Goal: Task Accomplishment & Management: Complete application form

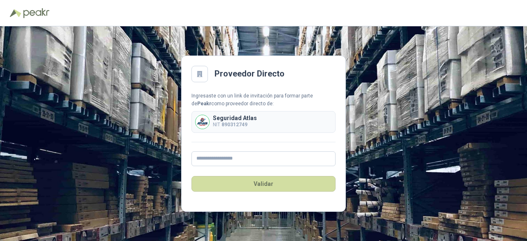
click at [262, 166] on div "Validar" at bounding box center [263, 183] width 144 height 35
click at [260, 157] on input "text" at bounding box center [263, 158] width 144 height 15
type input "**********"
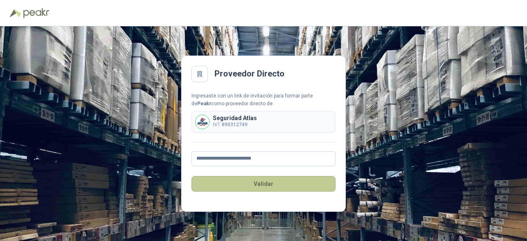
click at [274, 180] on button "Validar" at bounding box center [263, 184] width 144 height 16
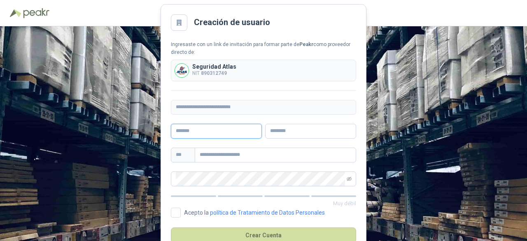
click at [186, 131] on input "text" at bounding box center [216, 131] width 91 height 15
type input "*****"
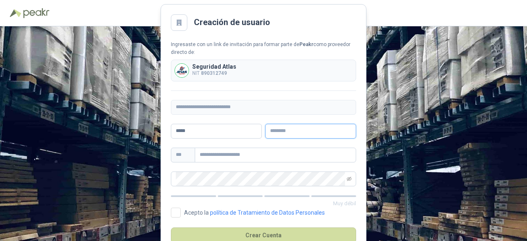
click at [284, 128] on input "text" at bounding box center [310, 131] width 91 height 15
type input "*****"
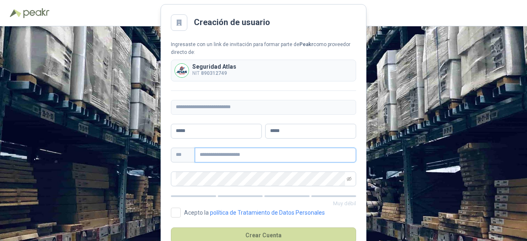
click at [290, 152] on input "text" at bounding box center [275, 155] width 161 height 15
type input "**********"
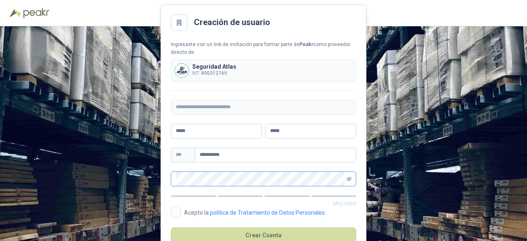
click at [349, 179] on icon "eye-invisible" at bounding box center [348, 178] width 5 height 5
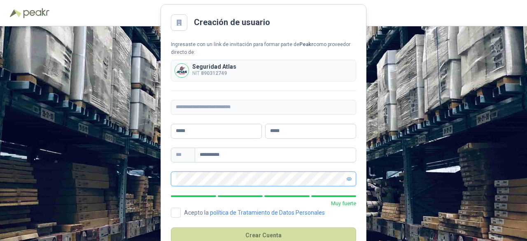
click at [160, 179] on main "**********" at bounding box center [263, 133] width 206 height 259
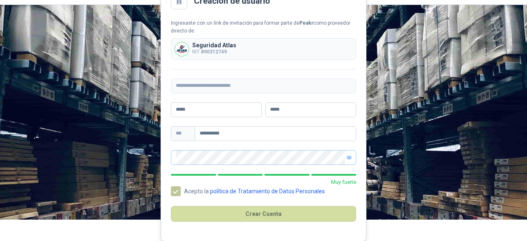
scroll to position [22, 0]
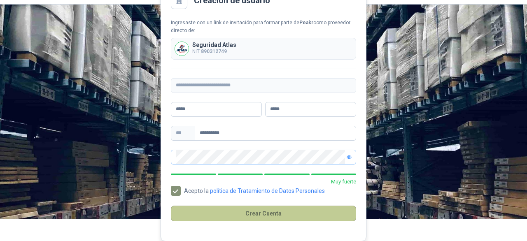
click at [243, 209] on button "Crear Cuenta" at bounding box center [263, 214] width 185 height 16
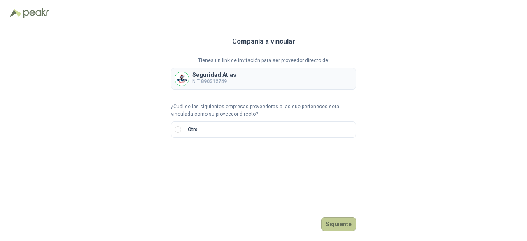
click at [348, 224] on button "Siguiente" at bounding box center [338, 224] width 35 height 14
click at [254, 124] on label "Otro" at bounding box center [263, 129] width 185 height 16
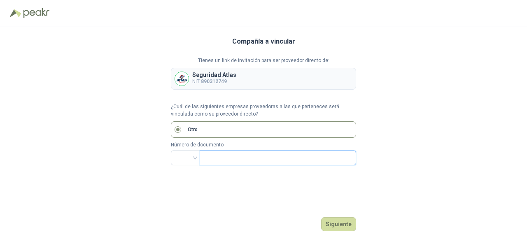
click at [258, 158] on input "text" at bounding box center [276, 158] width 145 height 14
click at [196, 159] on div at bounding box center [185, 158] width 29 height 15
click at [212, 192] on div "Compañía a vincular Tienes un link de invitación para ser proveedor directo de:…" at bounding box center [263, 133] width 185 height 215
click at [192, 154] on input "search" at bounding box center [185, 157] width 19 height 12
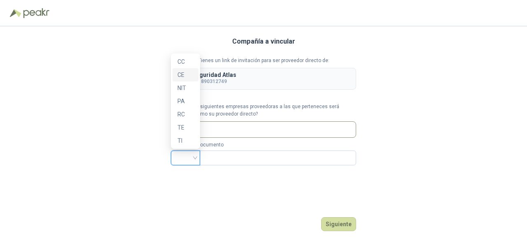
click at [181, 88] on div "NIT" at bounding box center [185, 88] width 16 height 9
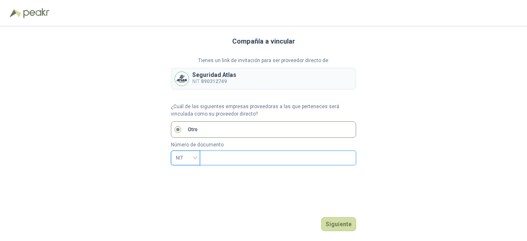
click at [232, 155] on input "text" at bounding box center [276, 158] width 145 height 14
type input "*********"
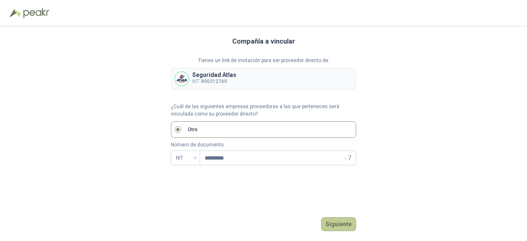
click at [327, 221] on button "Siguiente" at bounding box center [338, 224] width 35 height 14
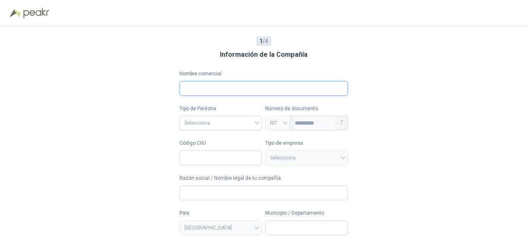
click at [265, 88] on input "Nombre comercial" at bounding box center [263, 88] width 168 height 15
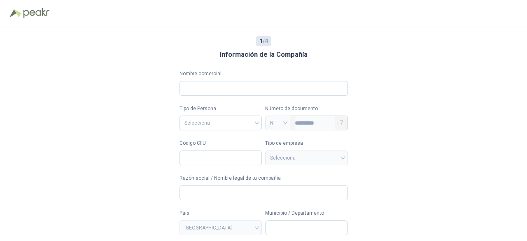
click at [430, 79] on div "1 / 4 Información de la Compañía Nombre comercial Tipo de Persona Selecciona Nú…" at bounding box center [263, 133] width 527 height 215
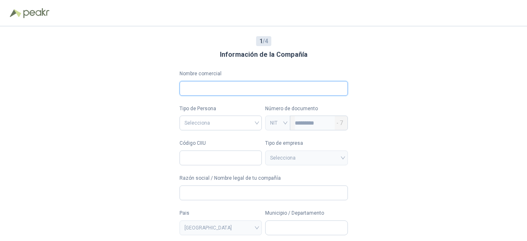
click at [321, 86] on input "Nombre comercial" at bounding box center [263, 88] width 168 height 15
type input "*"
type input "**********"
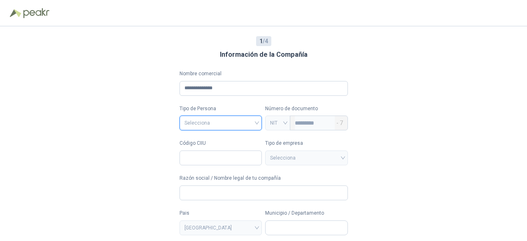
click at [218, 124] on input "search" at bounding box center [220, 122] width 73 height 12
click at [212, 143] on div "Jurídica" at bounding box center [219, 140] width 72 height 9
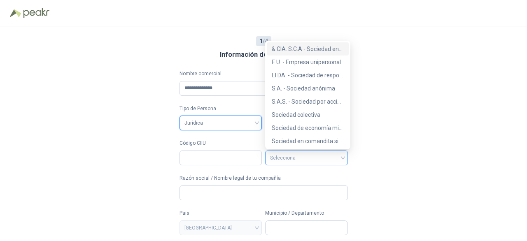
click at [309, 164] on span at bounding box center [306, 158] width 73 height 14
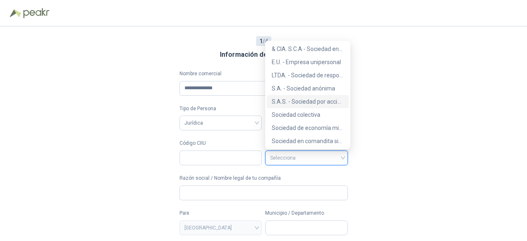
click at [317, 102] on div "S.A.S. - Sociedad por acciones simplificada" at bounding box center [308, 101] width 72 height 9
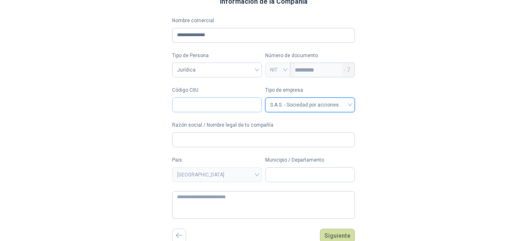
scroll to position [54, 0]
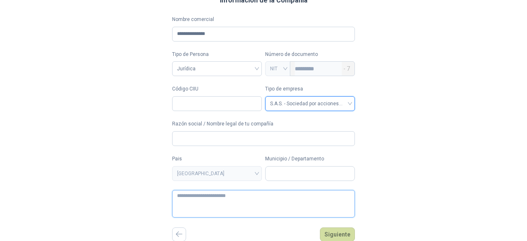
click at [222, 204] on textarea at bounding box center [263, 204] width 183 height 28
type textarea "*"
type textarea "**"
type textarea "***"
type textarea "****"
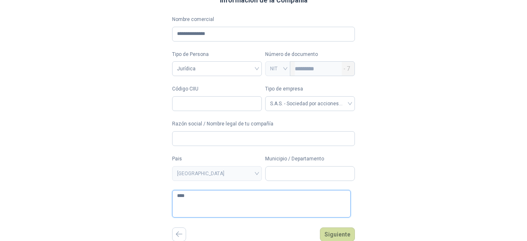
type textarea "*****"
type textarea "******"
type textarea "*******"
type textarea "*********"
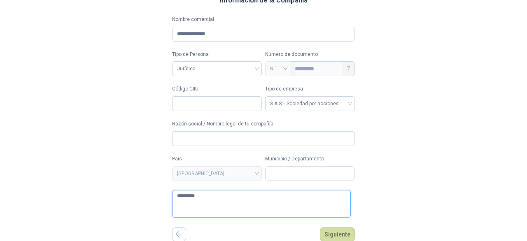
type textarea "**********"
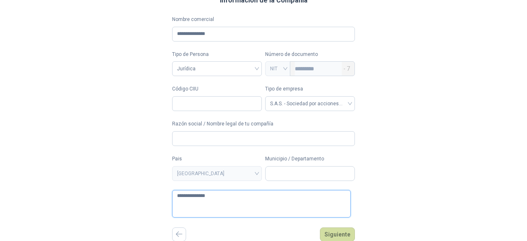
type textarea "**********"
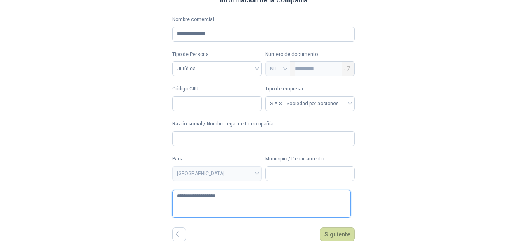
type textarea "**********"
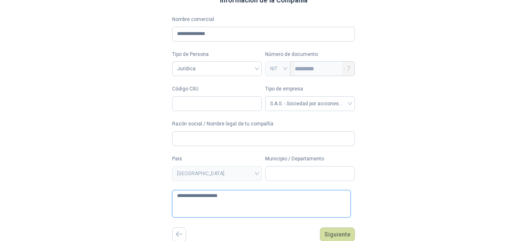
type textarea "**********"
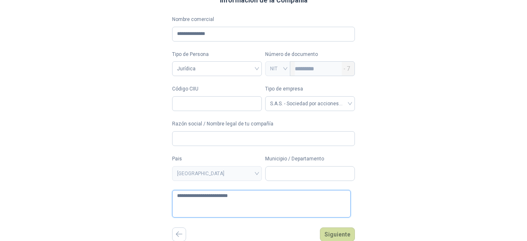
type textarea "**********"
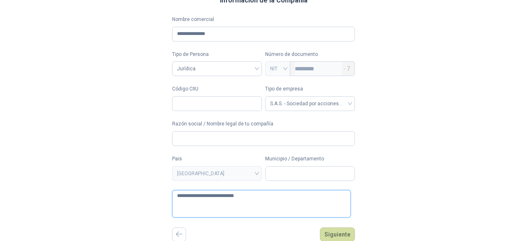
type textarea "**********"
click at [290, 175] on input "Municipio / Departamento" at bounding box center [309, 174] width 89 height 14
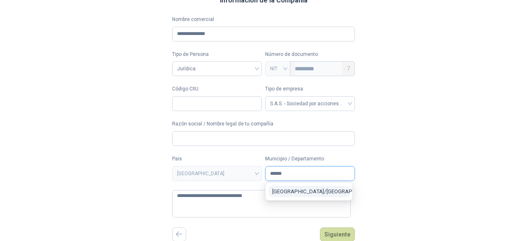
type input "*******"
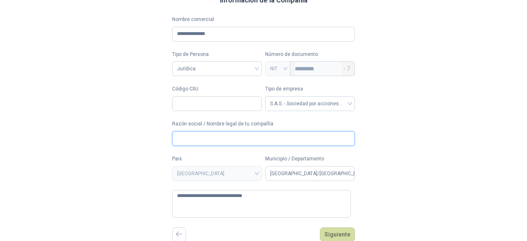
click at [217, 136] on input "Razón social / Nombre legal de tu compañía" at bounding box center [263, 138] width 183 height 15
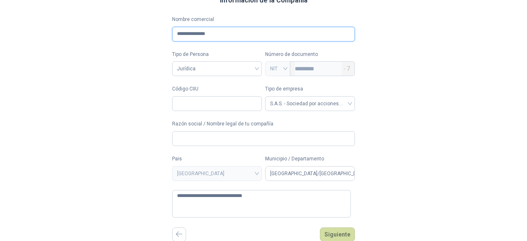
drag, startPoint x: 225, startPoint y: 32, endPoint x: 125, endPoint y: 26, distance: 99.7
click at [125, 26] on div "**********" at bounding box center [263, 79] width 527 height 215
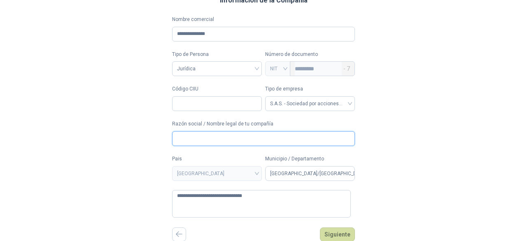
click at [213, 136] on input "Razón social / Nombre legal de tu compañía" at bounding box center [263, 138] width 183 height 15
paste input "**********"
type input "**********"
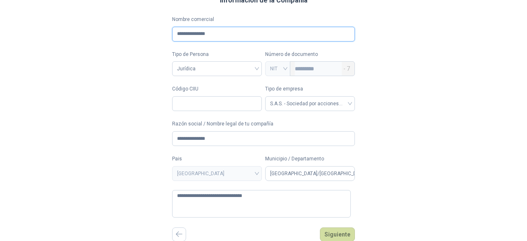
drag, startPoint x: 204, startPoint y: 35, endPoint x: 220, endPoint y: 52, distance: 23.3
click at [229, 36] on input "**********" at bounding box center [263, 34] width 183 height 15
type input "*********"
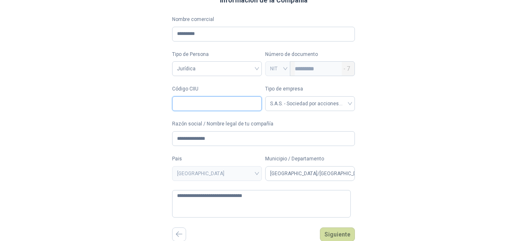
click at [200, 105] on input "Código CIIU" at bounding box center [217, 103] width 90 height 15
type input "****"
click at [339, 232] on button "Siguiente" at bounding box center [337, 235] width 35 height 14
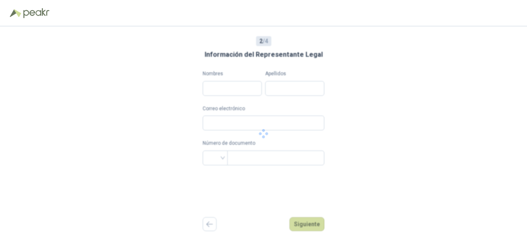
scroll to position [0, 0]
click at [213, 84] on input "Nombres" at bounding box center [231, 88] width 59 height 15
type input "*"
type input "**********"
click at [289, 85] on input "Apellidos" at bounding box center [294, 88] width 59 height 15
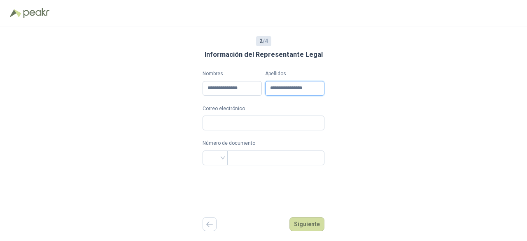
type input "**********"
click at [240, 122] on input "Correo electrónico" at bounding box center [263, 123] width 122 height 15
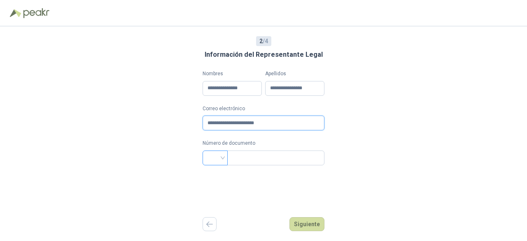
type input "**********"
click at [213, 162] on input "search" at bounding box center [214, 157] width 15 height 12
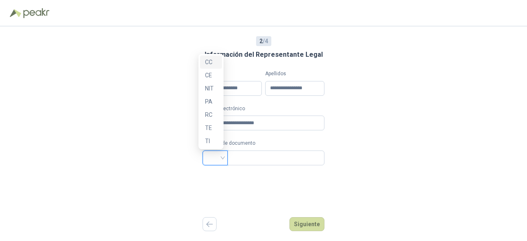
click at [213, 63] on div "CC" at bounding box center [211, 62] width 12 height 9
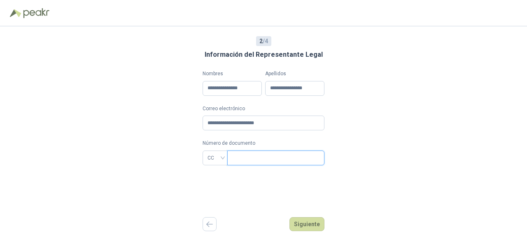
click at [253, 160] on input "text" at bounding box center [275, 158] width 86 height 14
type input "********"
click at [316, 223] on button "Siguiente" at bounding box center [306, 224] width 35 height 14
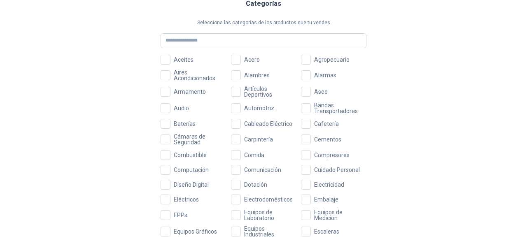
scroll to position [82, 0]
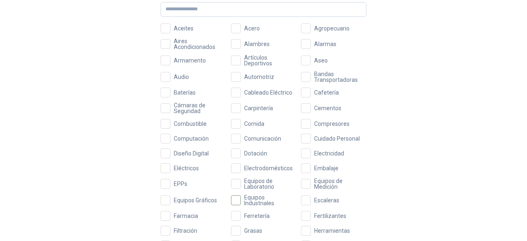
click at [256, 198] on span "Equipos Industriales" at bounding box center [269, 201] width 56 height 12
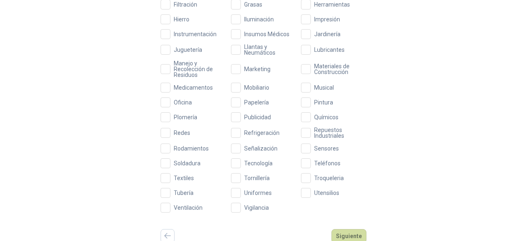
scroll to position [311, 0]
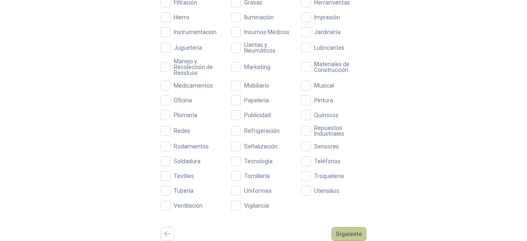
click at [357, 236] on button "Siguiente" at bounding box center [348, 234] width 35 height 14
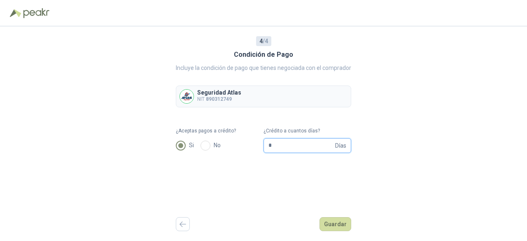
click at [270, 142] on input "*" at bounding box center [300, 146] width 65 height 14
type input "**"
click at [336, 230] on button "Guardar" at bounding box center [335, 224] width 32 height 14
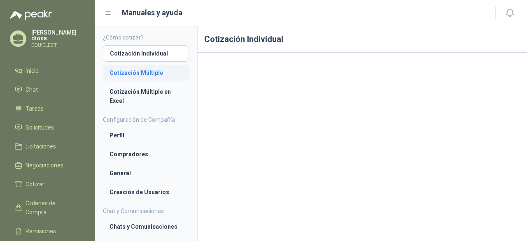
click at [136, 79] on link "Cotización Múltiple" at bounding box center [146, 73] width 86 height 16
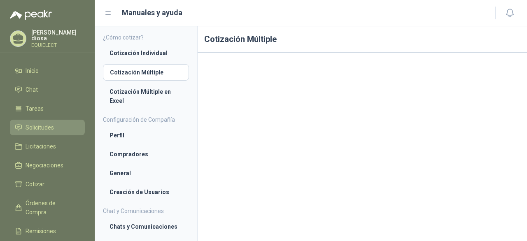
click at [39, 130] on link "Solicitudes" at bounding box center [47, 128] width 75 height 16
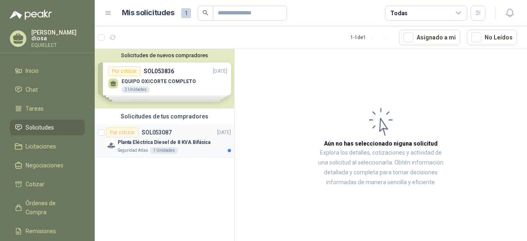
click at [184, 133] on div "Por cotizar SOL053087 [DATE]" at bounding box center [168, 133] width 125 height 10
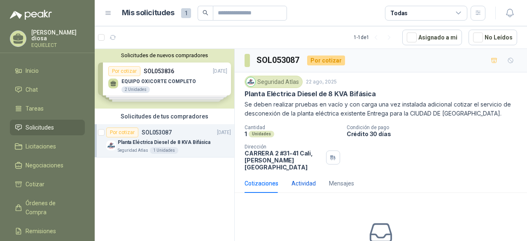
click at [302, 179] on div "Actividad" at bounding box center [303, 183] width 24 height 9
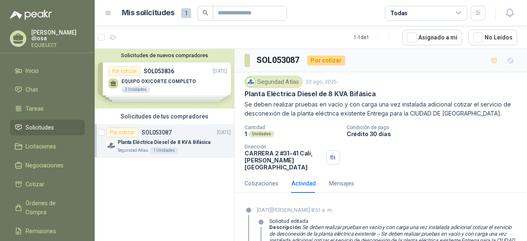
click at [167, 91] on div "Solicitudes de nuevos compradores Por cotizar SOL053836 [DATE] EQUIPO OXICORTE …" at bounding box center [164, 79] width 139 height 60
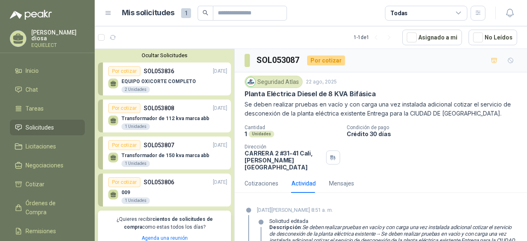
click at [173, 195] on div "009 1 Unidades" at bounding box center [167, 195] width 119 height 17
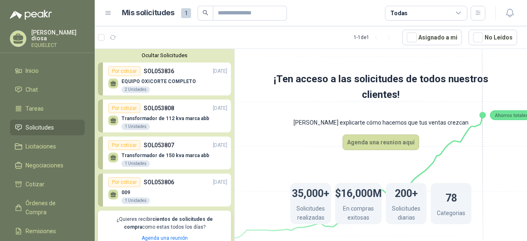
scroll to position [41, 0]
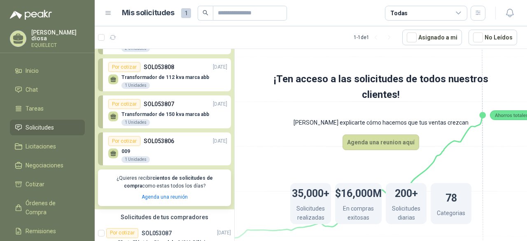
click at [183, 122] on div "Transformador de 150 kva marca abb 1 Unidades" at bounding box center [165, 118] width 88 height 15
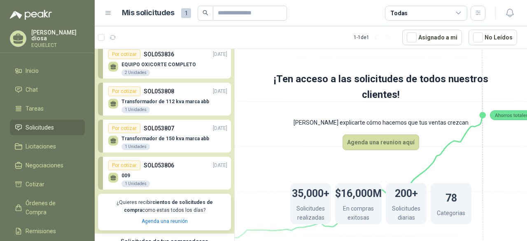
scroll to position [0, 0]
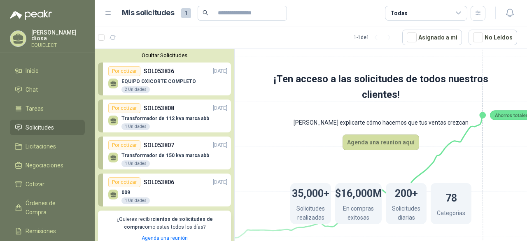
click at [179, 156] on p "Transformador de 150 kva marca abb" at bounding box center [165, 156] width 88 height 6
click at [173, 120] on p "Transformador de 112 kva marca abb" at bounding box center [165, 119] width 88 height 6
click at [173, 93] on div "EQUIPO OXICORTE COMPLETO 2 Unidades" at bounding box center [158, 86] width 74 height 15
click at [116, 68] on div "Por cotizar" at bounding box center [124, 71] width 32 height 10
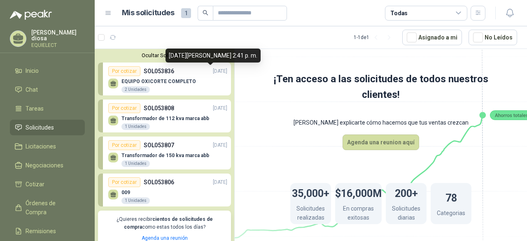
click at [213, 73] on p "[DATE]" at bounding box center [220, 71] width 14 height 8
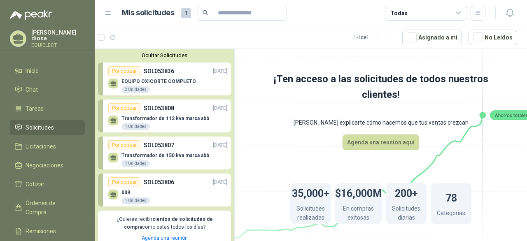
click at [178, 81] on p "EQUIPO OXICORTE COMPLETO" at bounding box center [158, 82] width 74 height 6
click at [125, 110] on div "Por cotizar" at bounding box center [124, 108] width 32 height 10
click at [49, 130] on span "Solicitudes" at bounding box center [40, 127] width 28 height 9
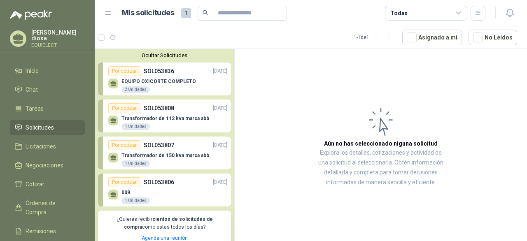
click at [155, 79] on p "EQUIPO OXICORTE COMPLETO" at bounding box center [158, 82] width 74 height 6
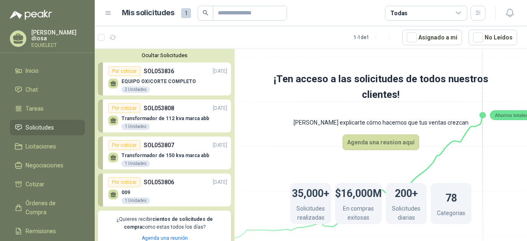
scroll to position [67, 0]
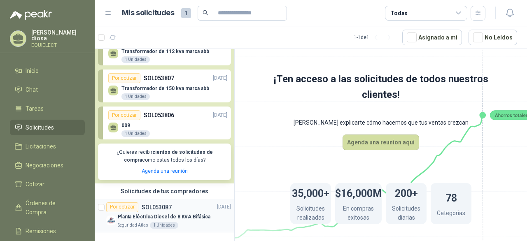
click at [168, 208] on p "SOL053087" at bounding box center [157, 207] width 30 height 6
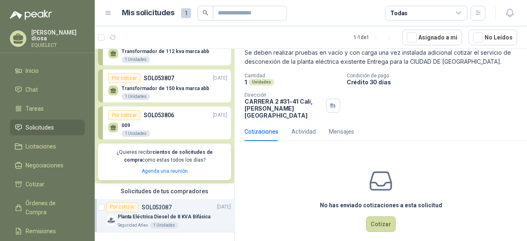
scroll to position [53, 0]
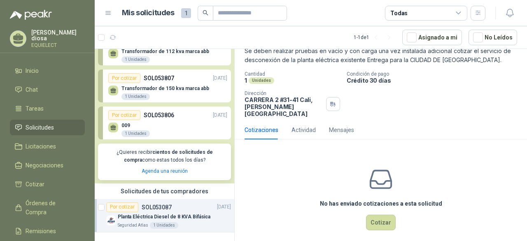
click at [49, 78] on ul "Inicio Chat Tareas Solicitudes Licitaciones Negociaciones Cotizar Órdenes de Co…" at bounding box center [47, 171] width 95 height 217
click at [45, 86] on li "Chat" at bounding box center [47, 89] width 65 height 9
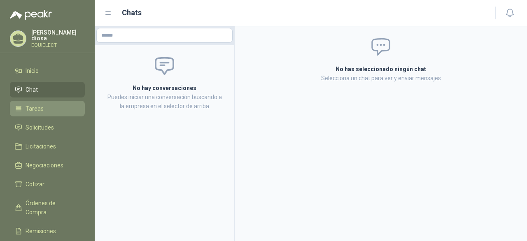
click at [45, 101] on link "Tareas" at bounding box center [47, 109] width 75 height 16
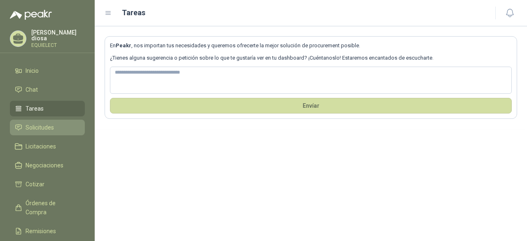
click at [36, 126] on span "Solicitudes" at bounding box center [40, 127] width 28 height 9
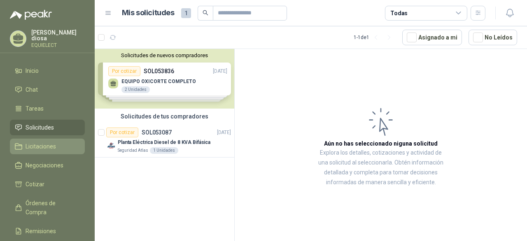
click at [34, 151] on link "Licitaciones" at bounding box center [47, 147] width 75 height 16
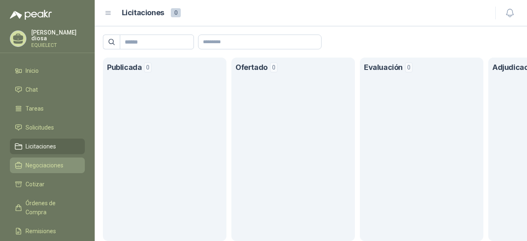
click at [33, 161] on span "Negociaciones" at bounding box center [45, 165] width 38 height 9
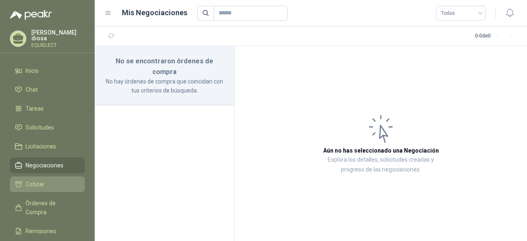
click at [32, 180] on span "Cotizar" at bounding box center [35, 184] width 19 height 9
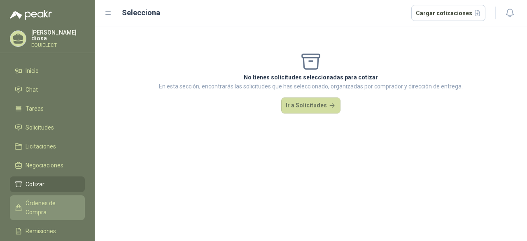
click at [35, 204] on span "Órdenes de Compra" at bounding box center [51, 208] width 51 height 18
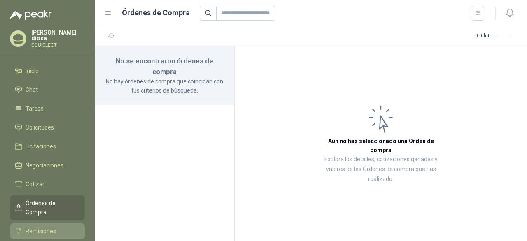
click at [33, 227] on span "Remisiones" at bounding box center [41, 231] width 30 height 9
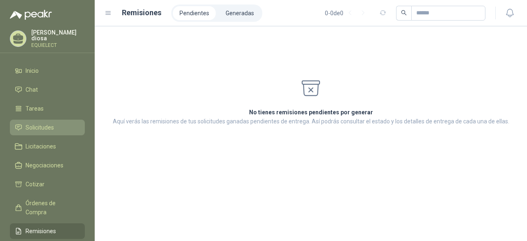
click at [46, 126] on span "Solicitudes" at bounding box center [40, 127] width 28 height 9
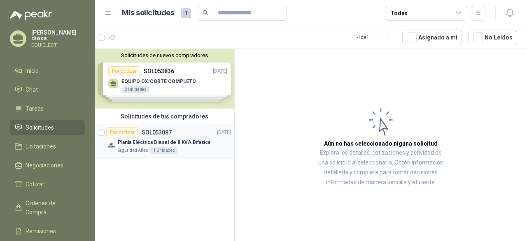
click at [154, 137] on div "Planta Eléctrica Diesel de 8 KVA Bifásica" at bounding box center [174, 142] width 113 height 10
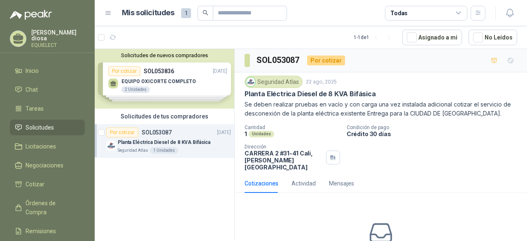
scroll to position [53, 0]
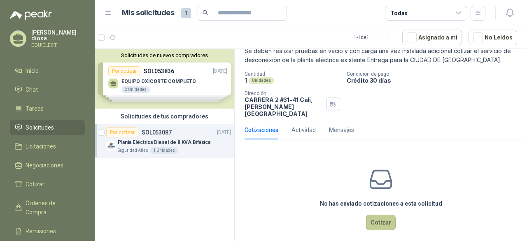
click at [376, 218] on button "Cotizar" at bounding box center [381, 223] width 30 height 16
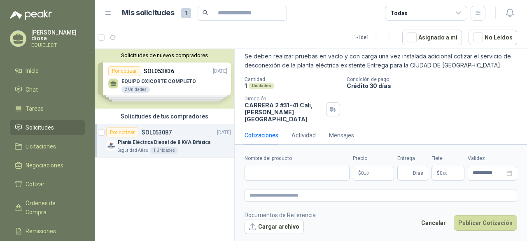
scroll to position [48, 0]
click at [441, 221] on button "Cancelar" at bounding box center [433, 223] width 34 height 16
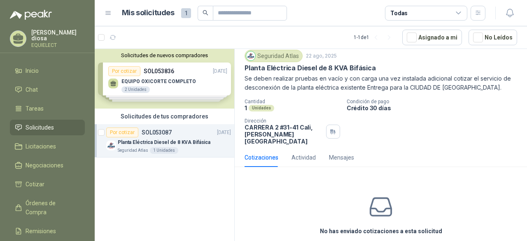
scroll to position [0, 0]
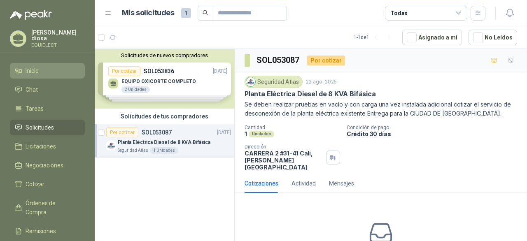
click at [35, 74] on link "Inicio" at bounding box center [47, 71] width 75 height 16
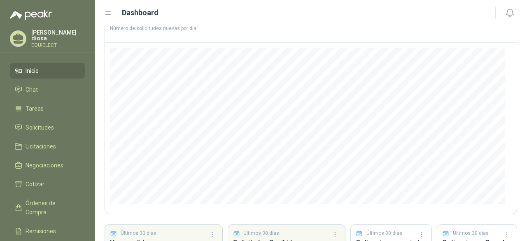
scroll to position [130, 0]
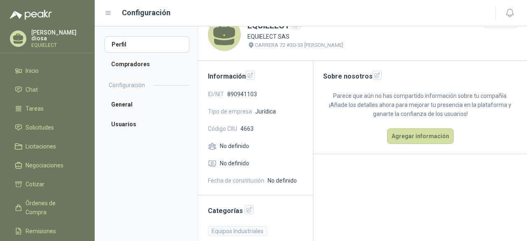
scroll to position [28, 0]
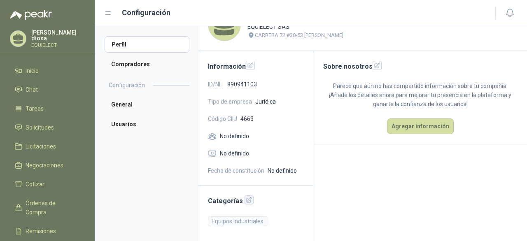
click at [246, 202] on icon "button" at bounding box center [249, 200] width 7 height 7
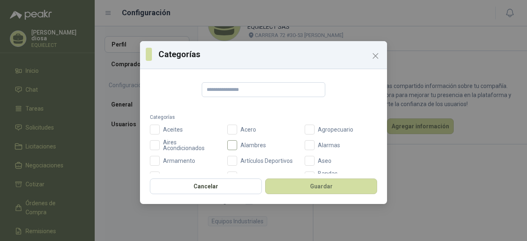
click at [239, 145] on span "Alambres" at bounding box center [253, 145] width 32 height 6
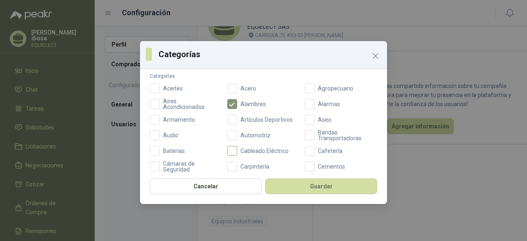
click at [239, 146] on label "Cableado Eléctrico" at bounding box center [263, 151] width 72 height 10
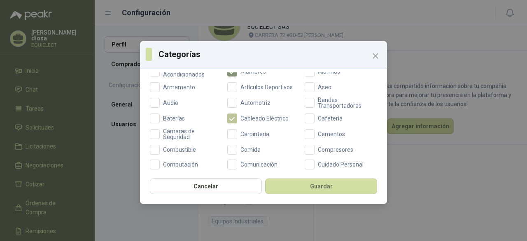
scroll to position [82, 0]
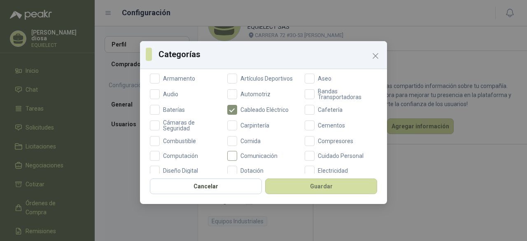
click at [239, 153] on span "Comunicación" at bounding box center [259, 156] width 44 height 6
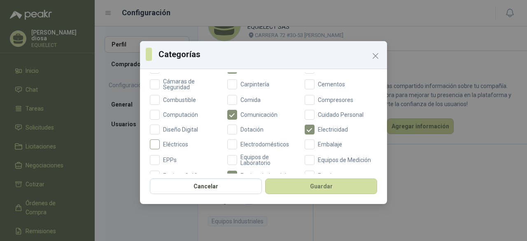
click at [183, 144] on span "Eléctricos" at bounding box center [176, 145] width 32 height 6
click at [267, 116] on span "Comunicación" at bounding box center [259, 115] width 44 height 6
click at [267, 115] on span "Comunicación" at bounding box center [259, 115] width 44 height 6
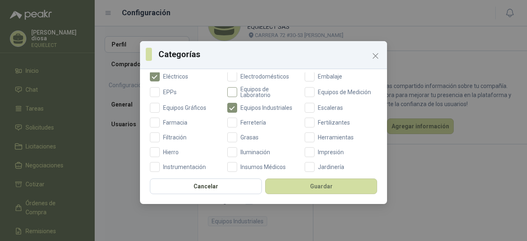
scroll to position [206, 0]
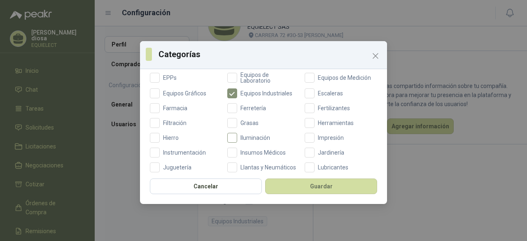
click at [255, 139] on span "Iluminación" at bounding box center [255, 138] width 36 height 6
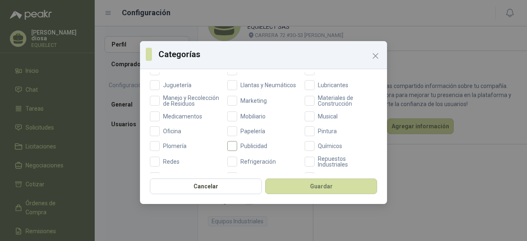
scroll to position [329, 0]
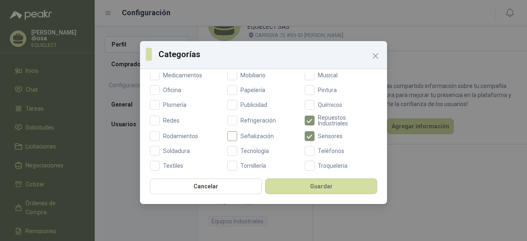
click at [266, 139] on label "Señalización" at bounding box center [263, 136] width 72 height 10
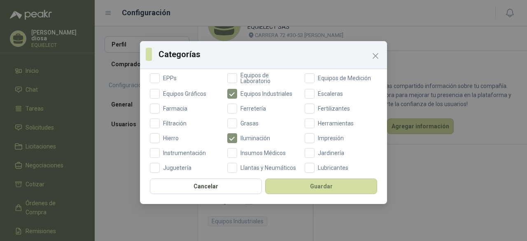
scroll to position [164, 0]
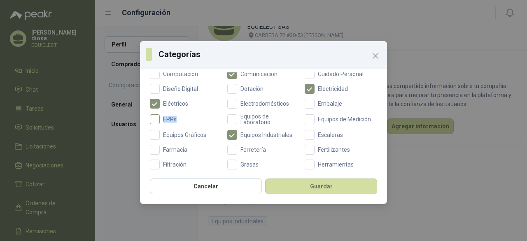
drag, startPoint x: 179, startPoint y: 122, endPoint x: 164, endPoint y: 120, distance: 15.8
click at [164, 120] on label "EPPs" at bounding box center [186, 120] width 72 height 12
copy span "EPPs"
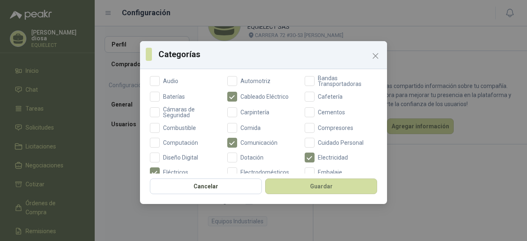
scroll to position [82, 0]
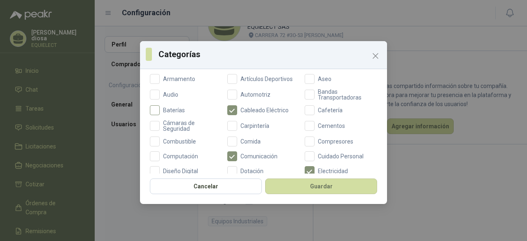
click at [163, 110] on span "Baterías" at bounding box center [174, 110] width 28 height 6
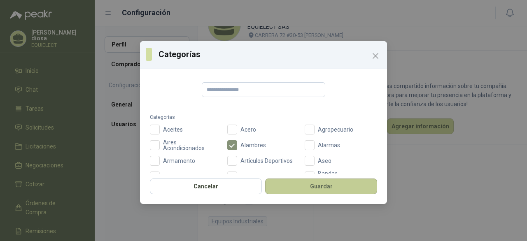
click at [281, 181] on button "Guardar" at bounding box center [321, 187] width 112 height 16
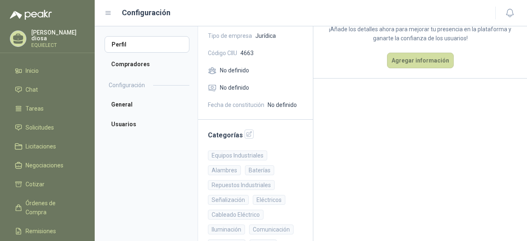
scroll to position [49, 0]
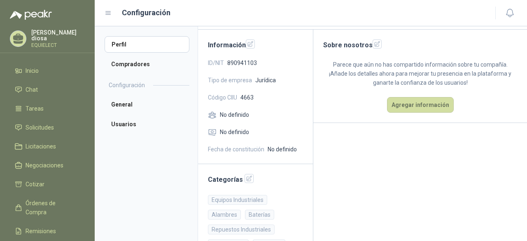
click at [215, 114] on icon at bounding box center [212, 115] width 7 height 6
click at [248, 43] on icon "button" at bounding box center [250, 43] width 5 height 5
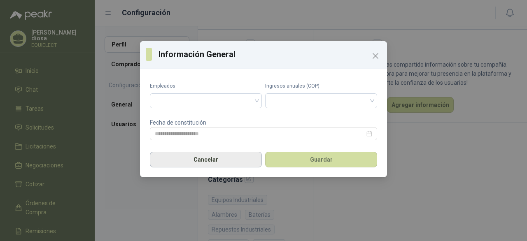
click at [241, 163] on button "Cancelar" at bounding box center [206, 160] width 112 height 16
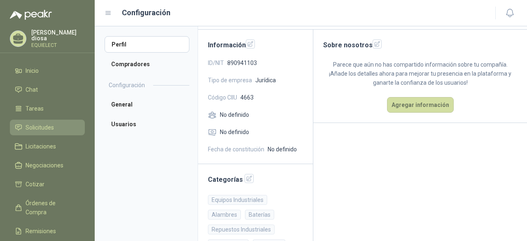
click at [46, 124] on span "Solicitudes" at bounding box center [40, 127] width 28 height 9
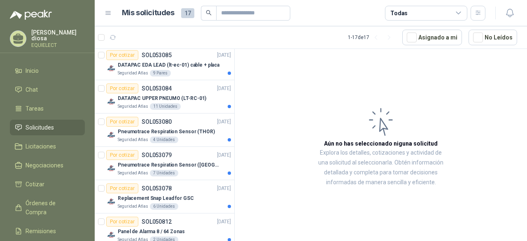
scroll to position [457, 0]
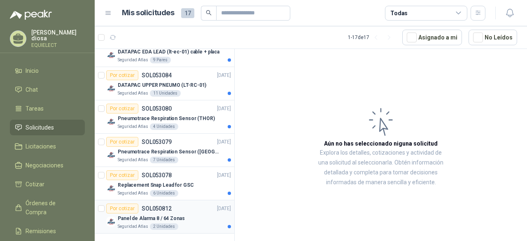
click at [174, 206] on div "Por cotizar SOL050812 [DATE]" at bounding box center [168, 209] width 125 height 10
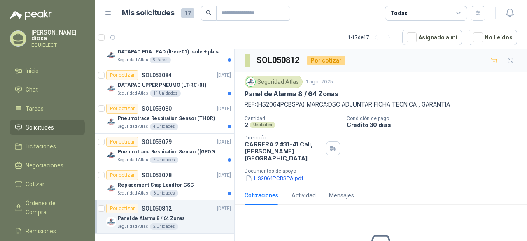
click at [276, 105] on p "REF:(HS2064PCBSPA) MARCA:DSC ADJUNTAR FICHA TECNICA , GARANTIA" at bounding box center [380, 104] width 272 height 9
copy p "HS2064PCBSPA"
click at [275, 174] on button "HS2064PCBSPA.pdf" at bounding box center [274, 178] width 60 height 9
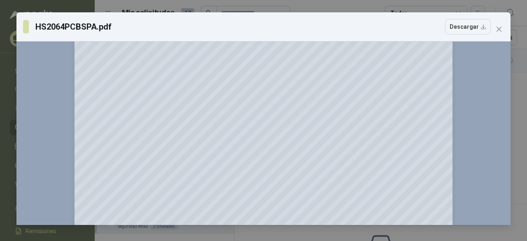
scroll to position [318, 0]
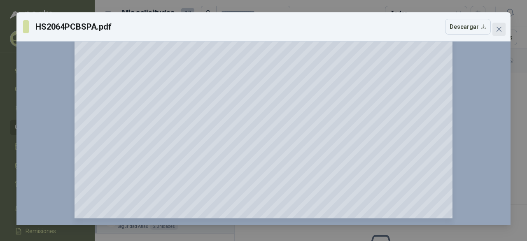
click at [503, 31] on span "Close" at bounding box center [498, 29] width 13 height 7
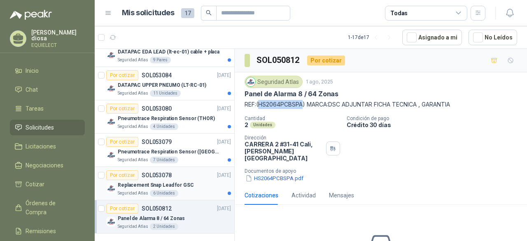
click at [207, 184] on div "Replacement Snap Lead for GSC" at bounding box center [174, 185] width 113 height 10
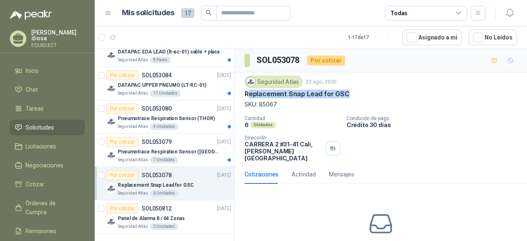
drag, startPoint x: 247, startPoint y: 93, endPoint x: 346, endPoint y: 92, distance: 98.7
click at [346, 92] on p "Replacement Snap Lead for GSC" at bounding box center [296, 94] width 105 height 9
copy p "eplacement Snap Lead for GSC"
click at [165, 151] on p "Pneumotrace Respiration Sensor ([GEOGRAPHIC_DATA])" at bounding box center [169, 152] width 102 height 8
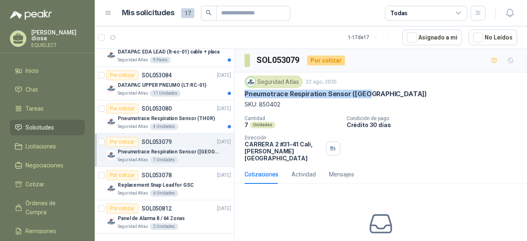
drag, startPoint x: 371, startPoint y: 97, endPoint x: 244, endPoint y: 93, distance: 127.2
click at [244, 93] on div "Pneumotrace Respiration Sensor ([GEOGRAPHIC_DATA])" at bounding box center [380, 94] width 272 height 9
copy p "Pneumotrace Respiration Sensor ([GEOGRAPHIC_DATA])"
click at [184, 121] on p "Pneumotrace Respiration Sensor (THOR)" at bounding box center [166, 119] width 97 height 8
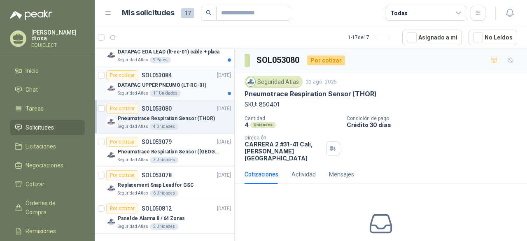
click at [178, 90] on div "Seguridad Atlas 11 Unidades" at bounding box center [174, 93] width 113 height 7
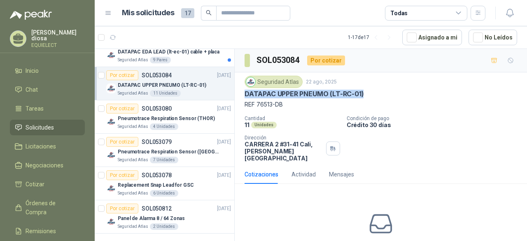
drag, startPoint x: 369, startPoint y: 95, endPoint x: 241, endPoint y: 95, distance: 127.5
click at [241, 95] on div "Seguridad Atlas [DATE] DATAPAC UPPER PNEUMO (LT-RC-01) REF 76513-DB Cantidad 11…" at bounding box center [381, 118] width 292 height 93
copy p "DATAPAC UPPER PNEUMO (LT-RC-01)"
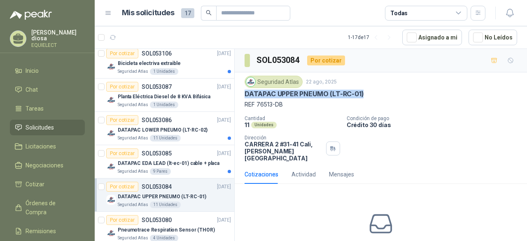
scroll to position [334, 0]
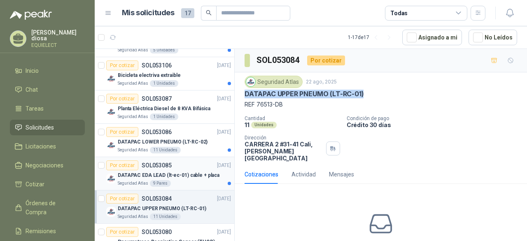
click at [179, 174] on p "DATAPAC EDA LEAD (lt-ec-01) cable + placa" at bounding box center [169, 176] width 102 height 8
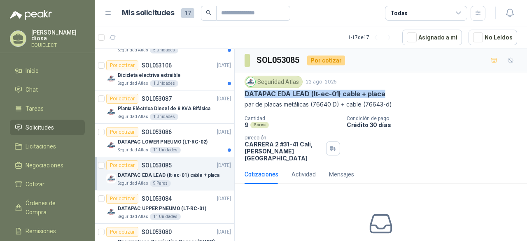
drag, startPoint x: 387, startPoint y: 95, endPoint x: 242, endPoint y: 91, distance: 145.3
click at [242, 91] on div "Seguridad Atlas [DATE] DATAPAC EDA LEAD (lt-ec-01) cable + placa par de placas …" at bounding box center [381, 118] width 292 height 93
copy p "DATAPAC EDA LEAD (lt-ec-01) cable + placa"
click at [152, 141] on p "DATAPAC LOWER PNEUMO (LT-RC-02)" at bounding box center [163, 142] width 90 height 8
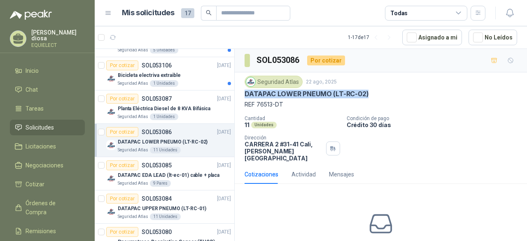
drag, startPoint x: 384, startPoint y: 98, endPoint x: 240, endPoint y: 96, distance: 144.0
click at [240, 96] on div "Seguridad Atlas [DATE] DATAPAC LOWER PNEUMO (LT-RC-02) REF 76513-DT Cantidad 11…" at bounding box center [381, 118] width 292 height 93
copy p "DATAPAC LOWER PNEUMO (LT-RC-02)"
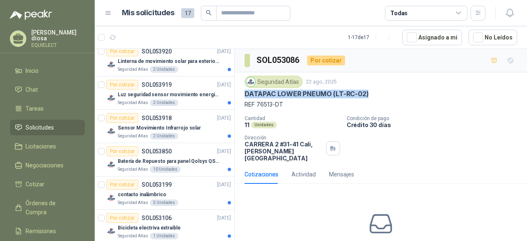
scroll to position [169, 0]
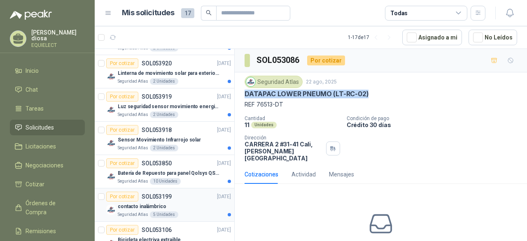
click at [168, 200] on div "Por cotizar SOL053199" at bounding box center [138, 197] width 65 height 10
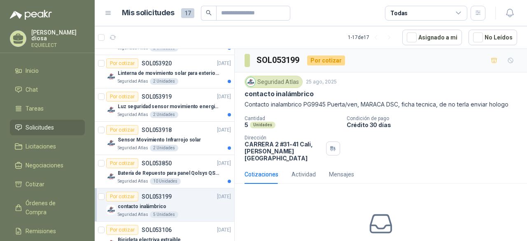
click at [325, 102] on p "Contacto inalambrico PG9945 Puerta/ven, MARACA DSC, ficha tecnica, de no terla …" at bounding box center [380, 104] width 272 height 9
drag, startPoint x: 327, startPoint y: 102, endPoint x: 244, endPoint y: 104, distance: 83.1
click at [244, 104] on div "Seguridad Atlas [DATE] contacto inalámbrico Contacto inalambrico PG9945 Puerta/…" at bounding box center [381, 118] width 292 height 93
copy p "Contacto inalambrico PG9945"
click at [170, 172] on p "Batería de Repuesto para panel Qolsys QS9302" at bounding box center [169, 174] width 102 height 8
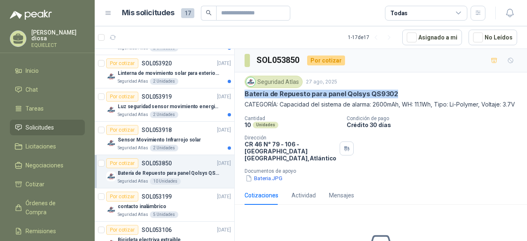
drag, startPoint x: 393, startPoint y: 92, endPoint x: 235, endPoint y: 93, distance: 158.8
click at [235, 93] on div "Seguridad Atlas [DATE] Batería de Repuesto para panel Qolsys QS9302 CATEGORÍA: …" at bounding box center [381, 129] width 292 height 114
copy p "Batería de Repuesto para panel Qolsys QS9302"
click at [194, 135] on div "Sensor Movimiento Infrarrojo solar" at bounding box center [174, 140] width 113 height 10
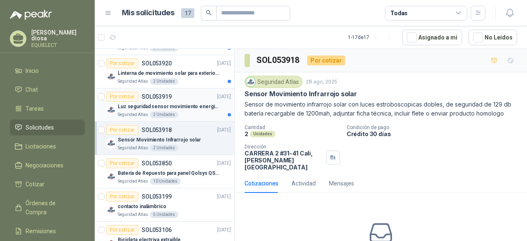
click at [175, 111] on div "Seguridad Atlas 2 Unidades" at bounding box center [174, 114] width 113 height 7
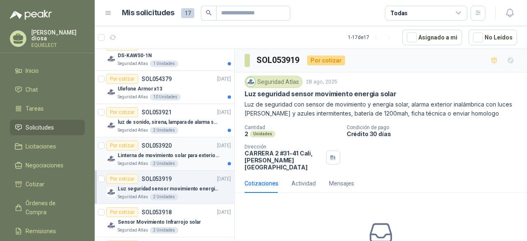
click at [178, 151] on div "Linterna de movimiento solar para exteriores con 77 leds" at bounding box center [174, 156] width 113 height 10
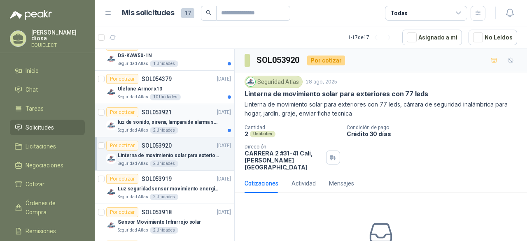
click at [188, 117] on div "luz de sonido, sirena, lampara de alarma solar" at bounding box center [174, 122] width 113 height 10
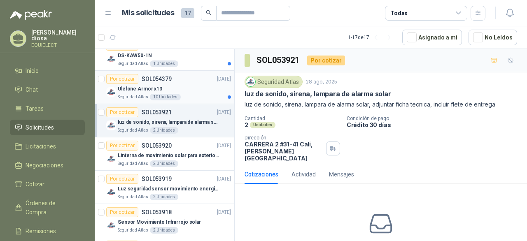
click at [182, 91] on div "Ulefone Armor x13" at bounding box center [174, 89] width 113 height 10
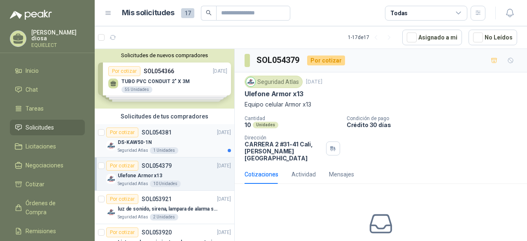
click at [192, 147] on div "Seguridad Atlas 1 Unidades" at bounding box center [174, 150] width 113 height 7
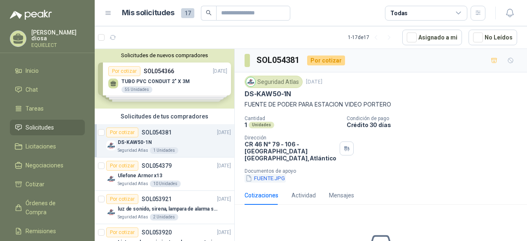
click at [275, 179] on button "FUENTE.JPG" at bounding box center [264, 178] width 41 height 9
click at [203, 72] on div "Solicitudes de nuevos compradores Por cotizar SOL054366 [DATE] TUBO PVC CONDUIT…" at bounding box center [164, 79] width 139 height 60
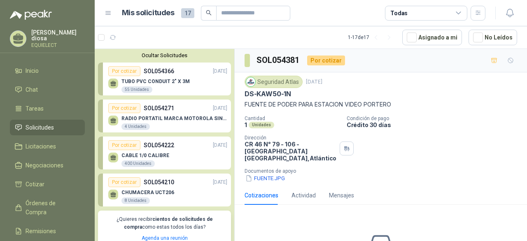
click at [192, 83] on div "TUBO PVC CONDUIT 2" X 3M 55 Unidades" at bounding box center [167, 84] width 119 height 17
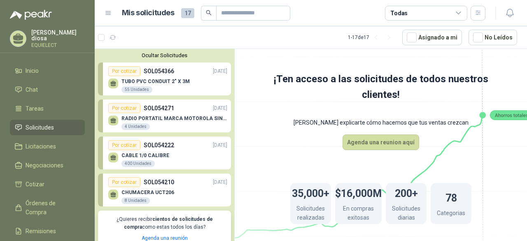
click at [183, 120] on p "RADIO PORTATIL MARCA MOTOROLA SIN PANTALLA CON GPS, INCLUYE: ANTENA, BATERIA, C…" at bounding box center [174, 119] width 106 height 6
click at [177, 157] on div "CABLE 1/0 CALIBRE 400 Unidades" at bounding box center [167, 158] width 119 height 17
click at [170, 83] on p "TUBO PVC CONDUIT 2" X 3M" at bounding box center [155, 82] width 68 height 6
click at [119, 73] on div "Por cotizar" at bounding box center [124, 71] width 32 height 10
click at [130, 87] on div "55 Unidades" at bounding box center [136, 89] width 31 height 7
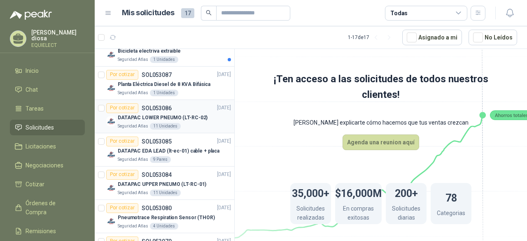
scroll to position [476, 0]
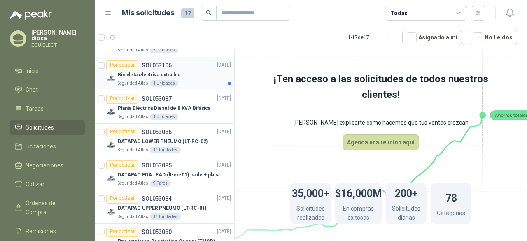
click at [169, 76] on p "Bicicleta electriva extraible" at bounding box center [149, 75] width 63 height 8
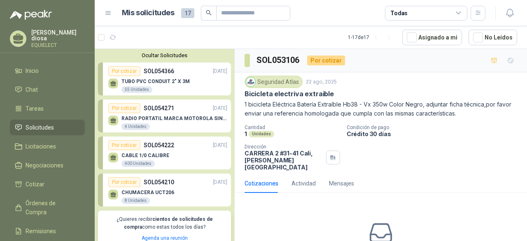
click at [151, 70] on p "SOL054366" at bounding box center [159, 71] width 30 height 9
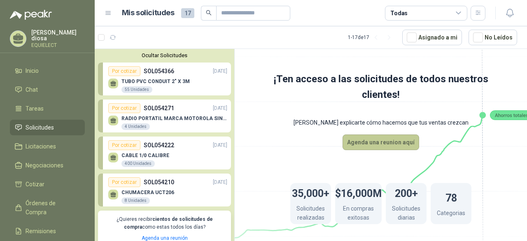
click at [385, 149] on button "Agenda una reunion aquí" at bounding box center [380, 143] width 77 height 16
